Goal: Information Seeking & Learning: Learn about a topic

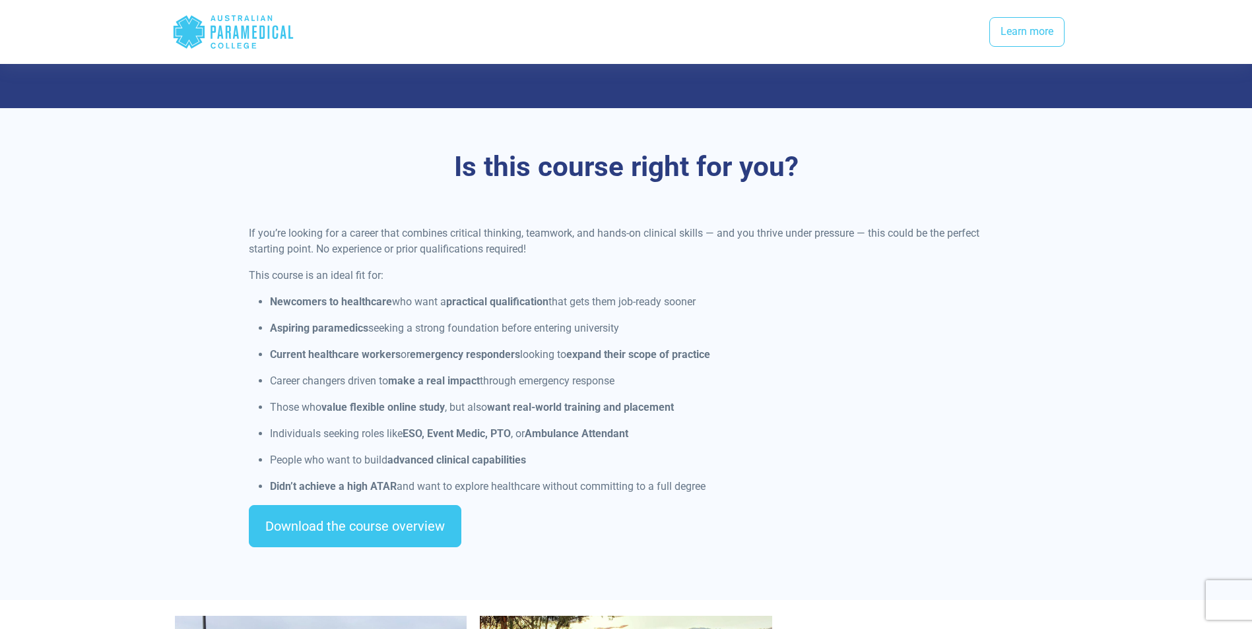
scroll to position [924, 0]
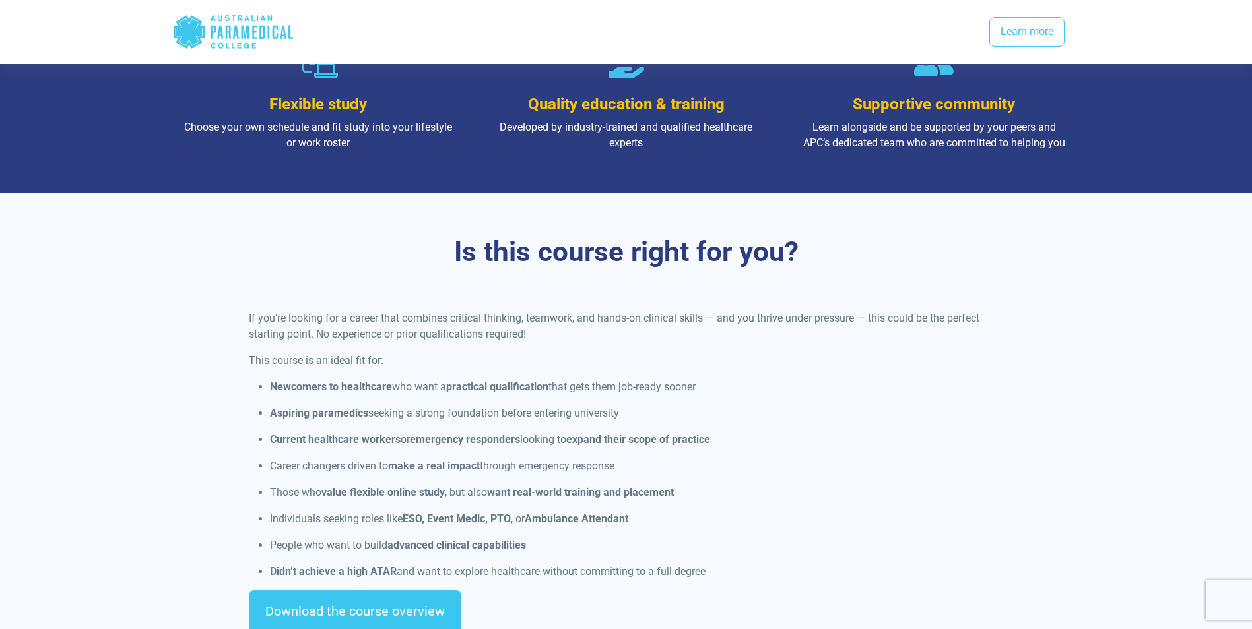
scroll to position [858, 0]
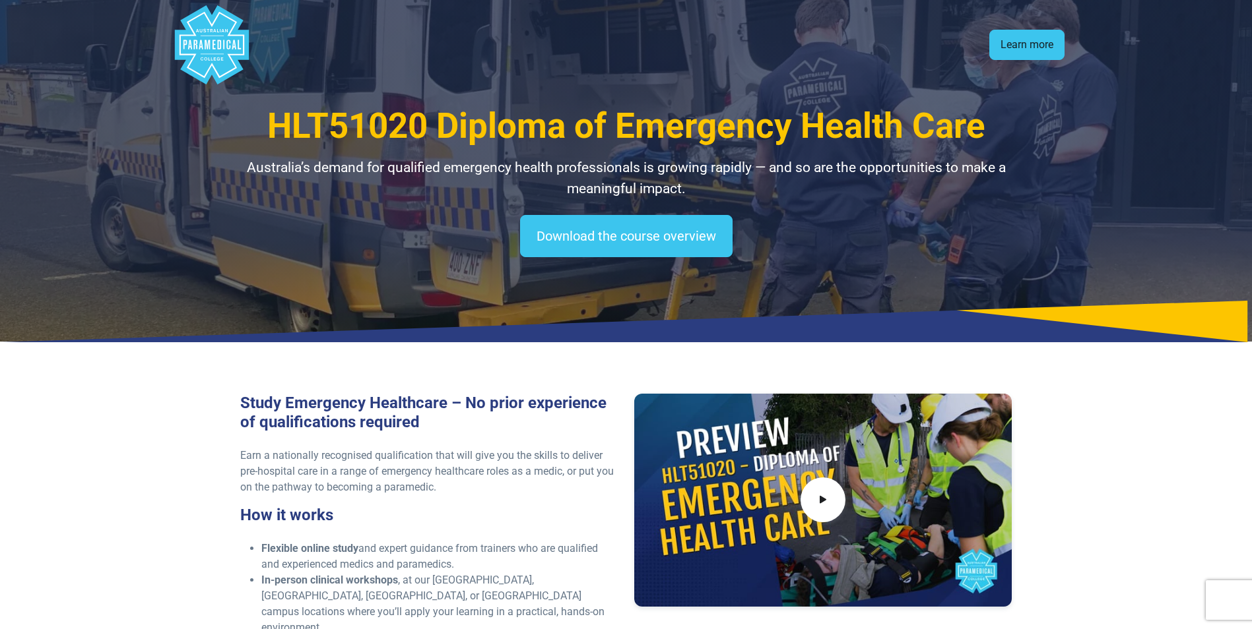
click at [1005, 48] on link "Learn more" at bounding box center [1026, 45] width 75 height 30
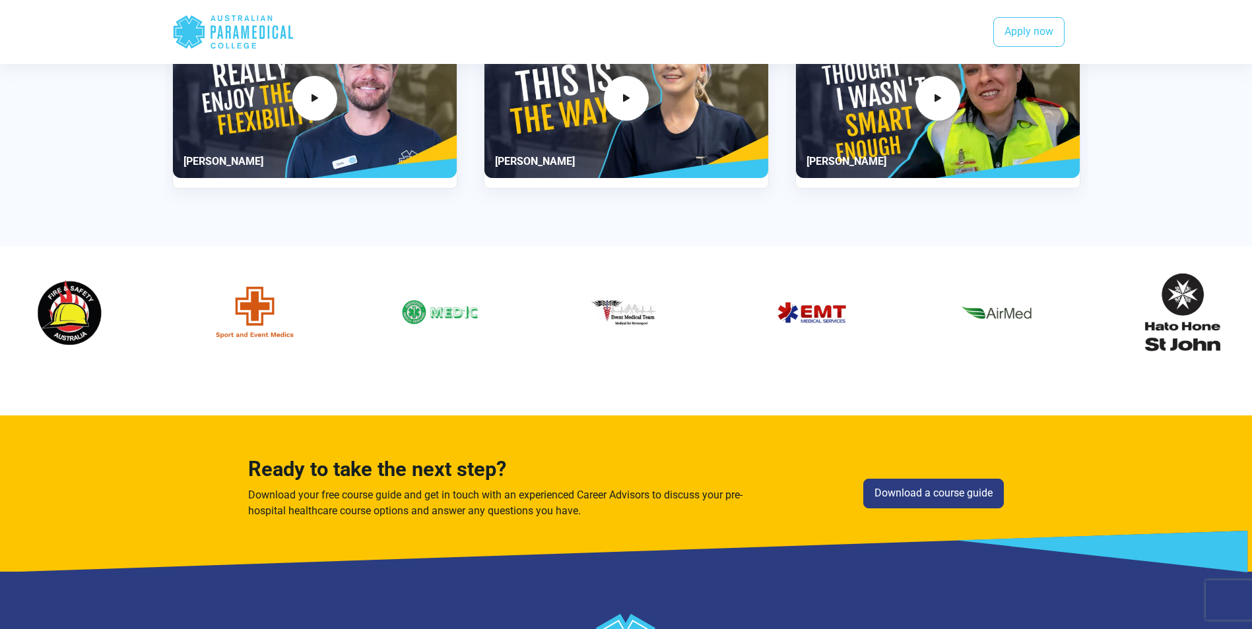
scroll to position [2373, 0]
